Goal: Transaction & Acquisition: Purchase product/service

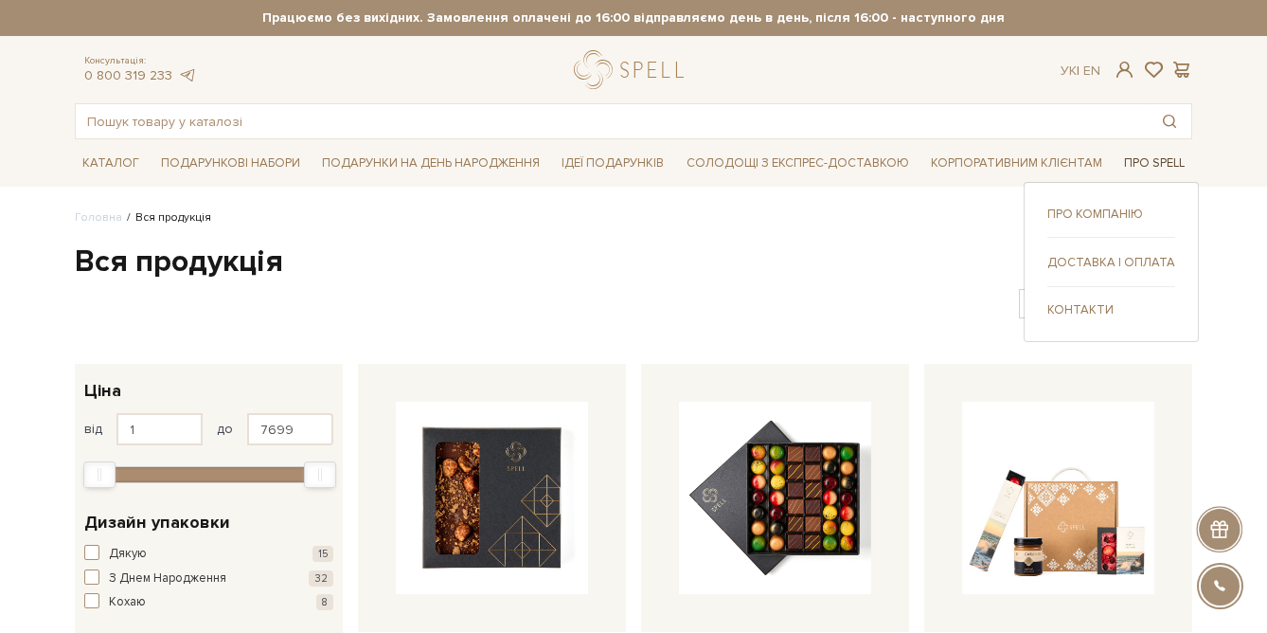
click at [1160, 162] on link "Про Spell" at bounding box center [1154, 163] width 76 height 29
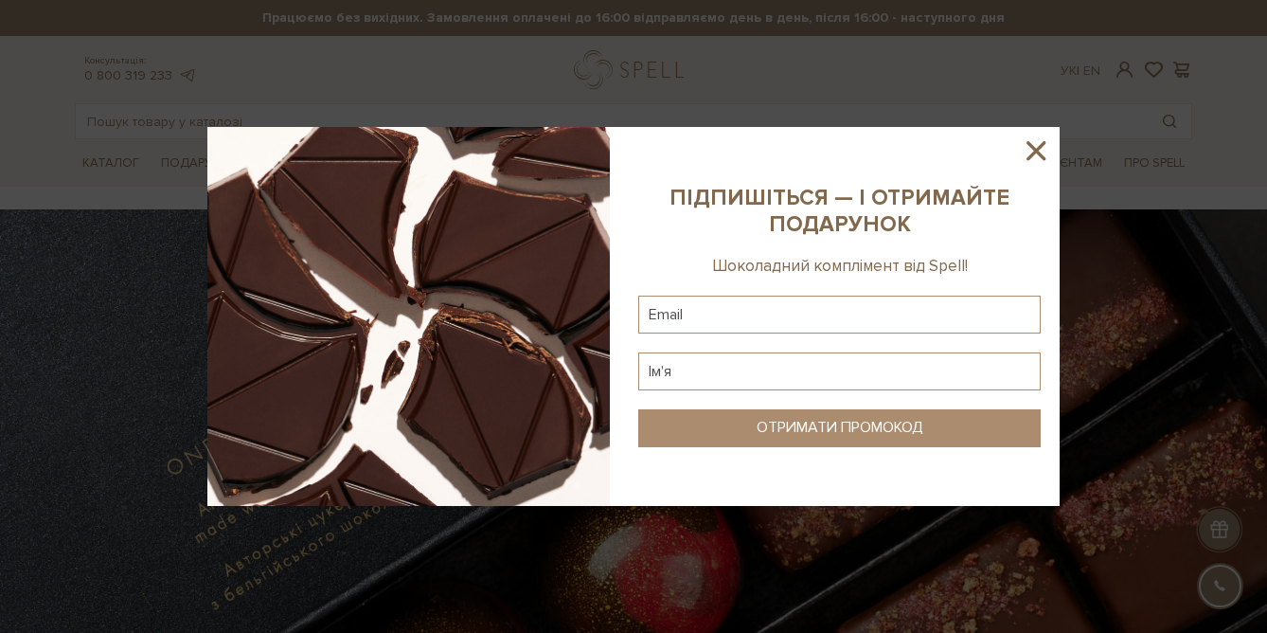
click at [1039, 152] on icon at bounding box center [1035, 150] width 19 height 19
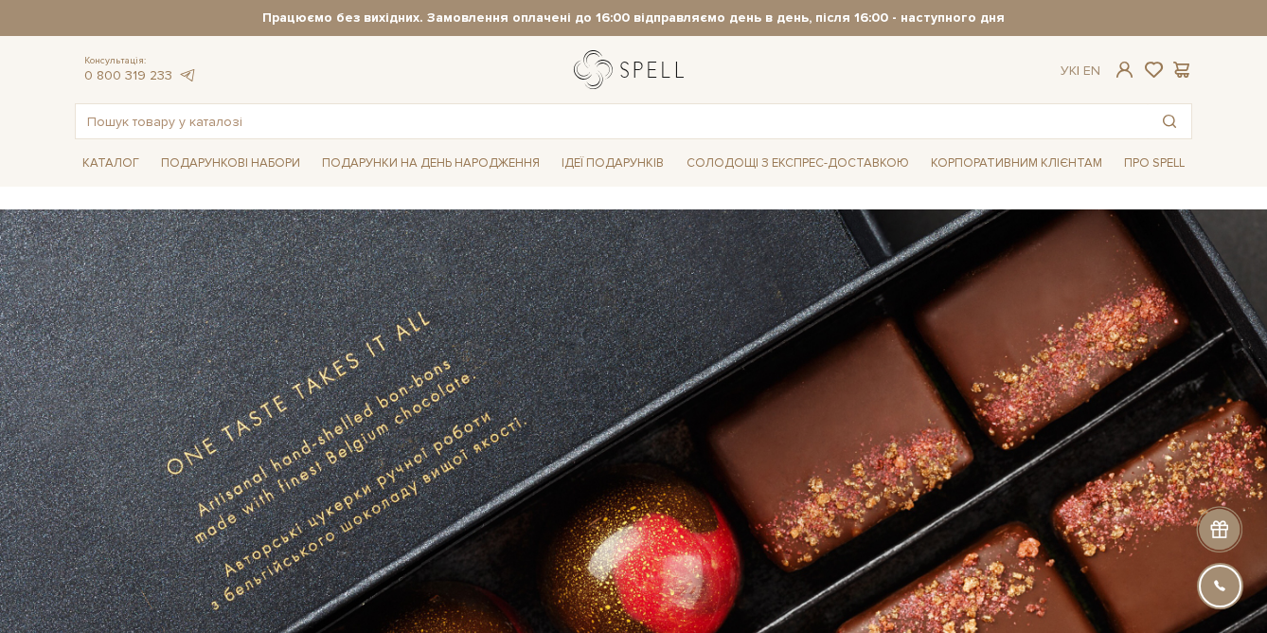
click at [623, 69] on link "logo" at bounding box center [633, 69] width 118 height 39
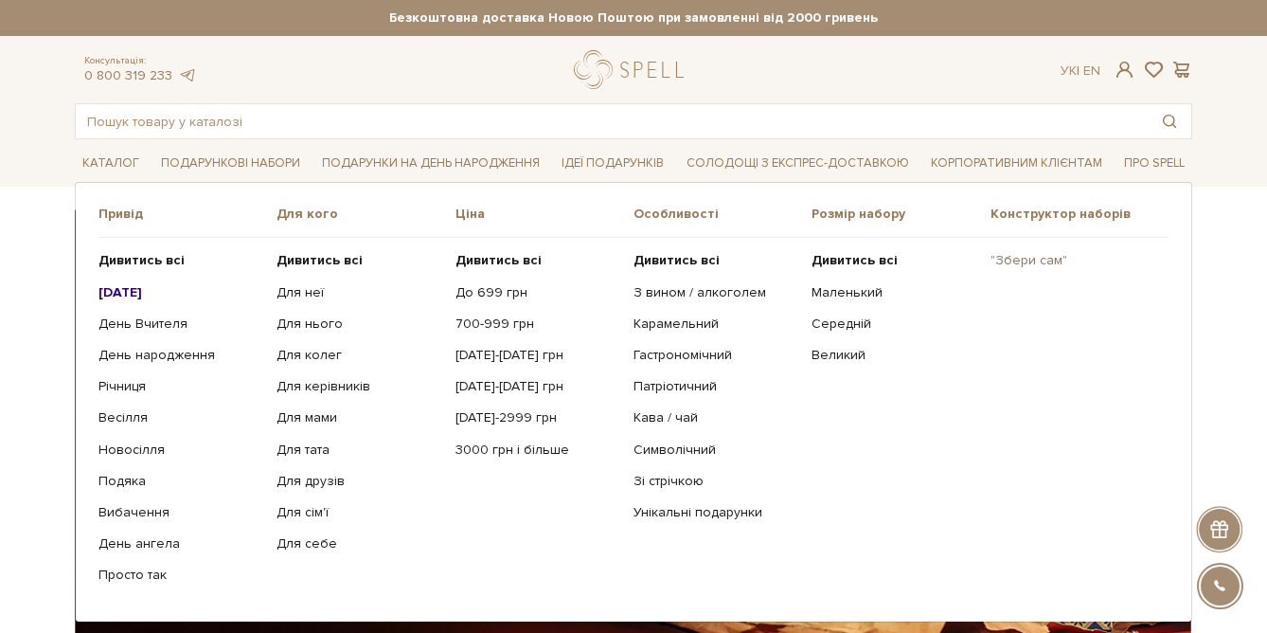
click at [1013, 259] on link ""Збери сам"" at bounding box center [1072, 260] width 164 height 17
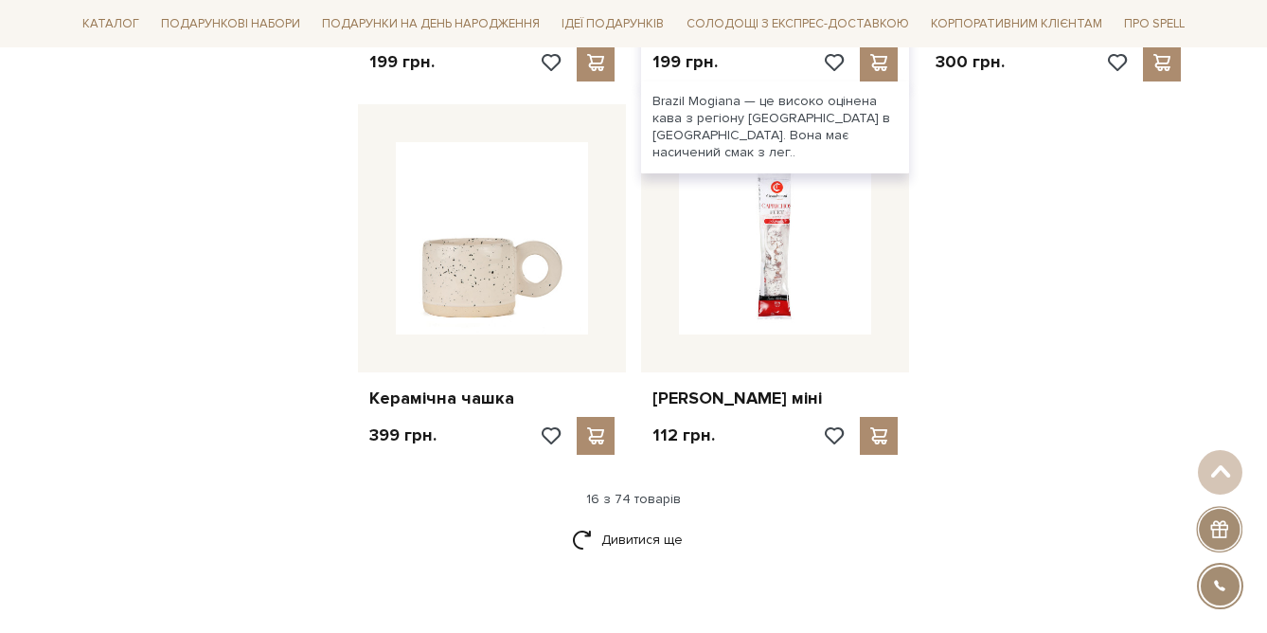
scroll to position [2355, 0]
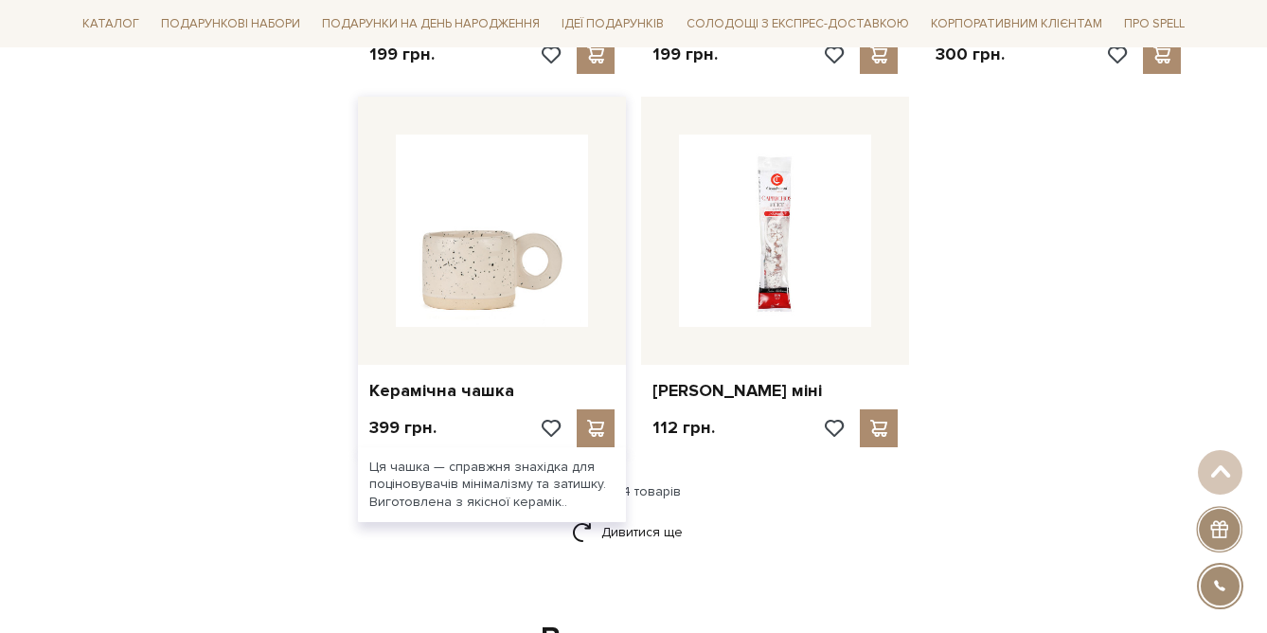
click at [466, 237] on img at bounding box center [492, 230] width 192 height 192
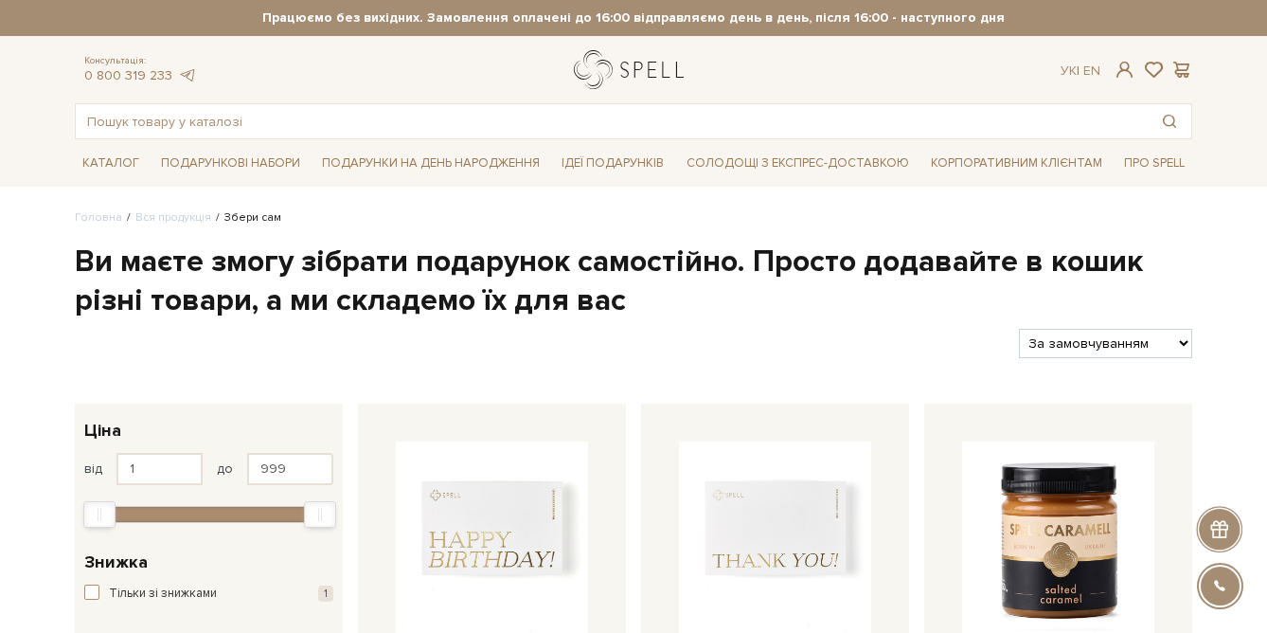
click at [633, 72] on link "logo" at bounding box center [633, 69] width 118 height 39
